Goal: Task Accomplishment & Management: Manage account settings

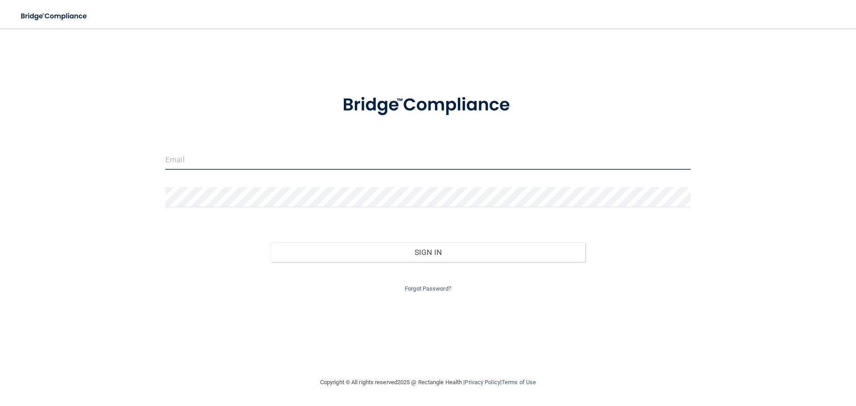
type input "[EMAIL_ADDRESS][DOMAIN_NAME]"
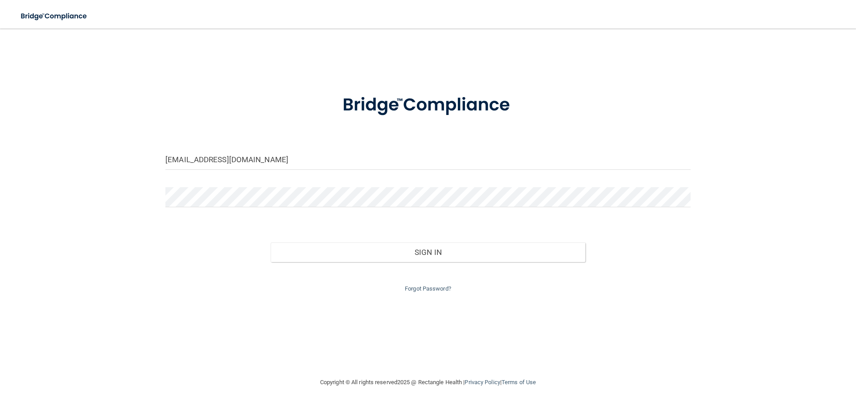
click at [411, 262] on div "Forgot Password?" at bounding box center [428, 278] width 539 height 32
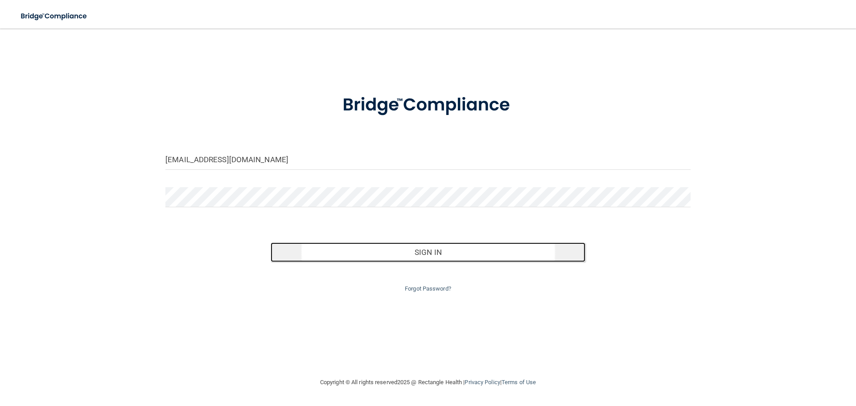
click at [410, 252] on button "Sign In" at bounding box center [428, 253] width 315 height 20
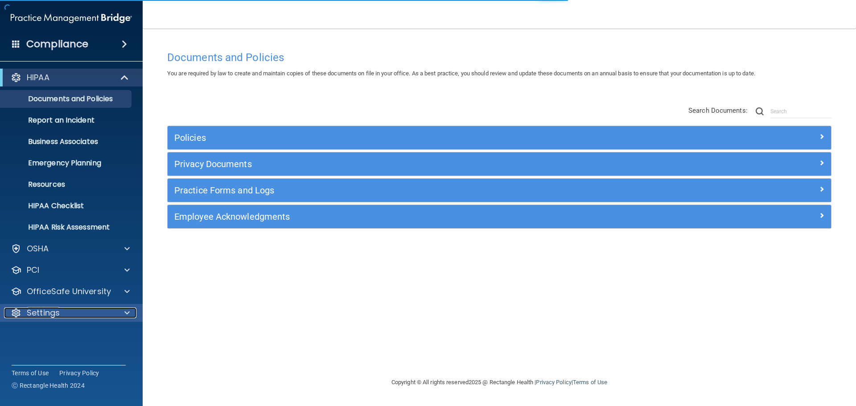
click at [129, 309] on span at bounding box center [126, 313] width 5 height 11
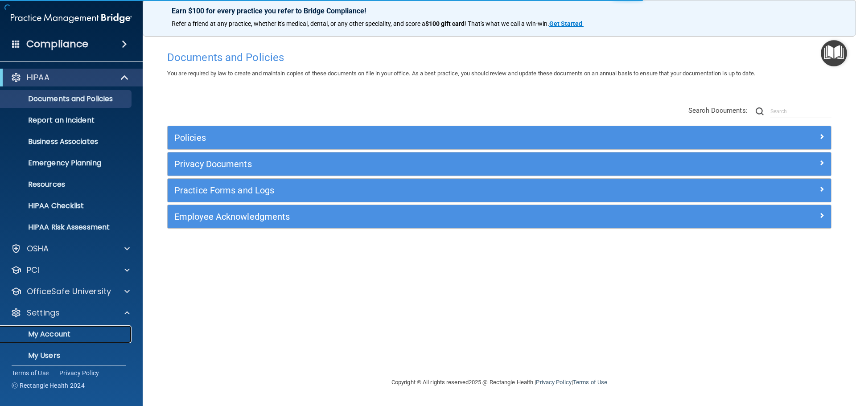
click at [65, 333] on p "My Account" at bounding box center [67, 334] width 122 height 9
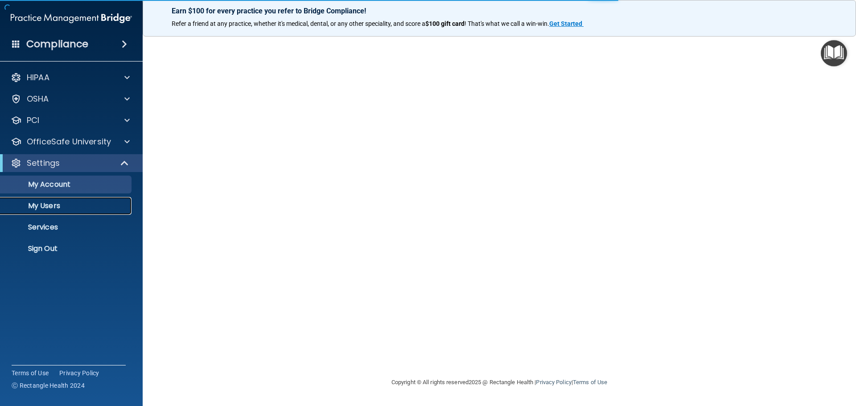
click at [51, 206] on p "My Users" at bounding box center [67, 205] width 122 height 9
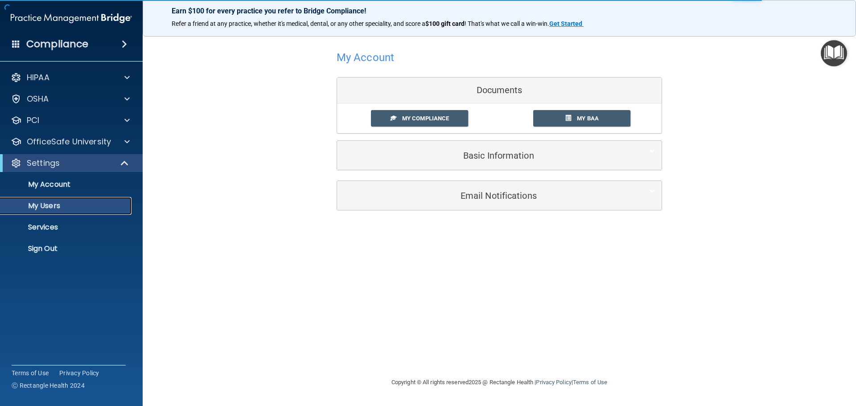
select select "20"
